Goal: Task Accomplishment & Management: Manage account settings

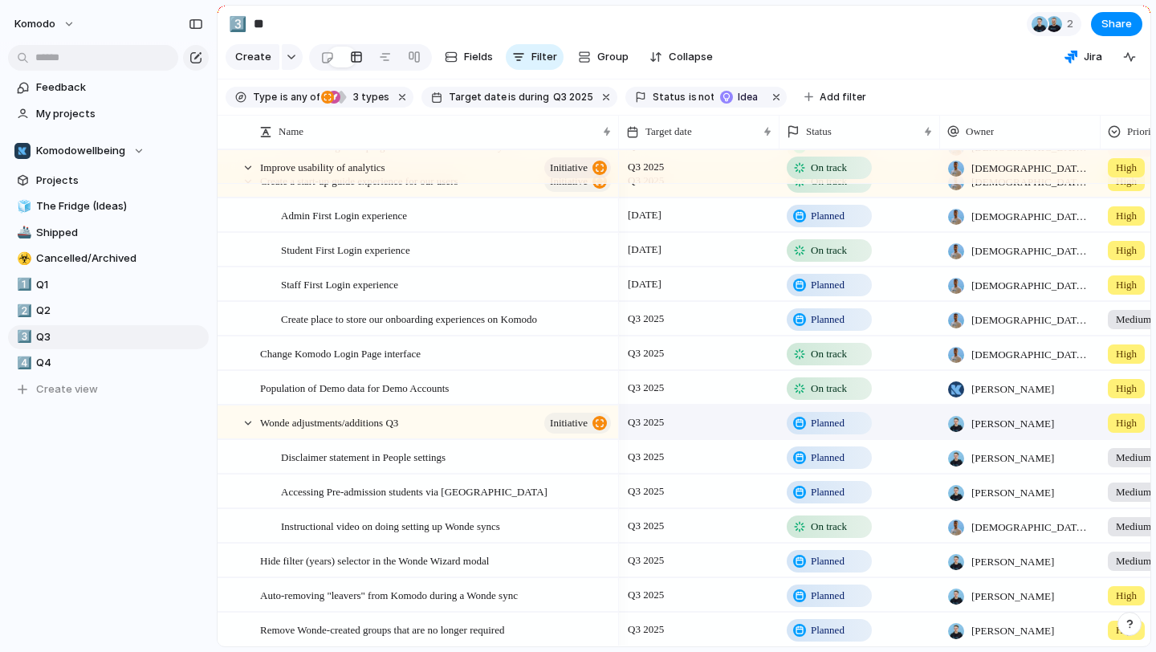
scroll to position [160, 0]
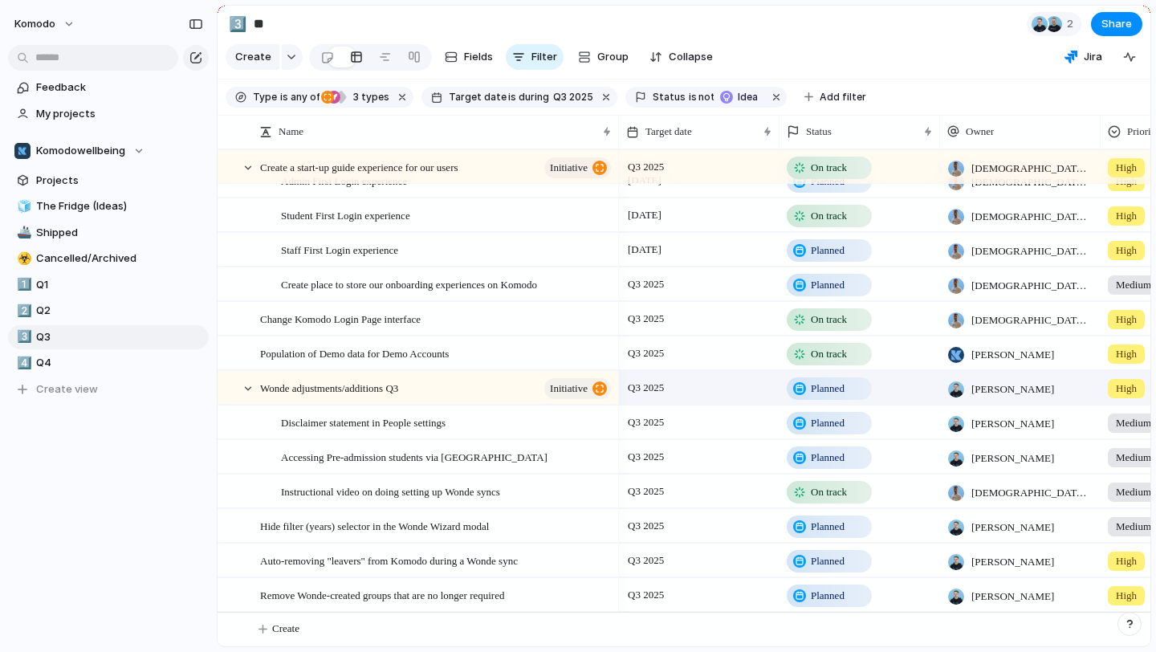
click at [400, 393] on span "Planned" at bounding box center [828, 388] width 34 height 16
click at [190, 539] on div "Idea Planned On track At risk Off track Paused Blocked Canceled Done" at bounding box center [578, 326] width 1156 height 652
